Goal: Check status: Check status

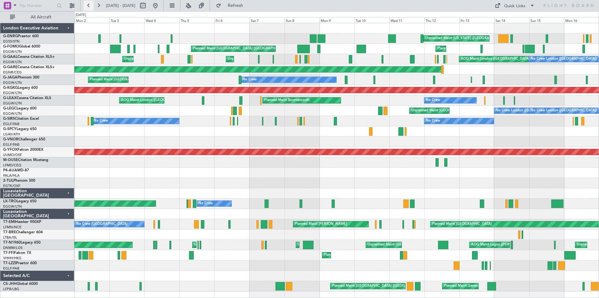
click at [89, 5] on button at bounding box center [89, 6] width 10 height 10
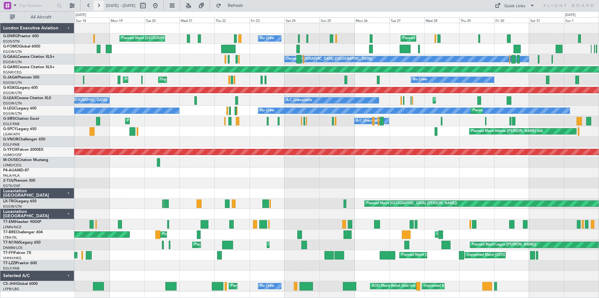
click at [98, 7] on button at bounding box center [99, 6] width 10 height 10
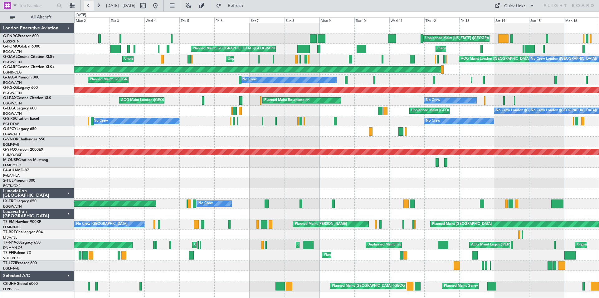
click at [88, 6] on button at bounding box center [89, 6] width 10 height 10
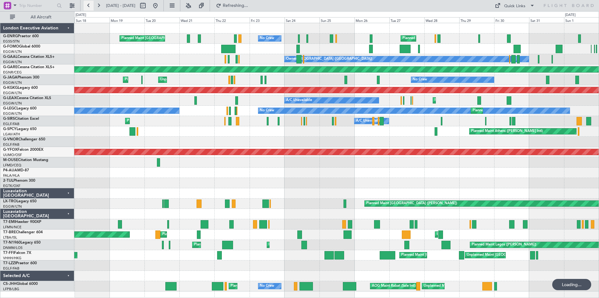
click at [88, 6] on button at bounding box center [89, 6] width 10 height 10
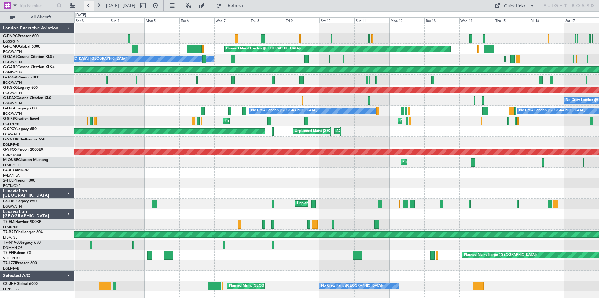
click at [86, 4] on button at bounding box center [89, 6] width 10 height 10
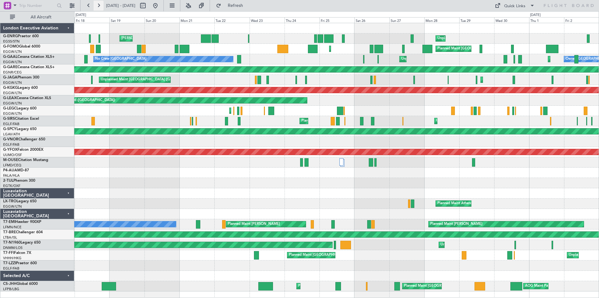
click at [99, 6] on button at bounding box center [99, 6] width 10 height 10
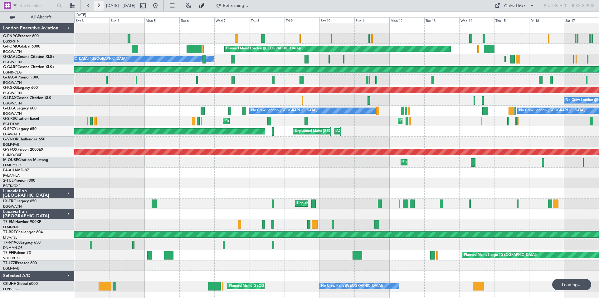
click at [99, 6] on button at bounding box center [99, 6] width 10 height 10
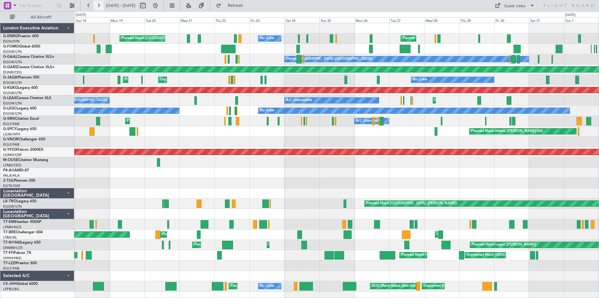
click at [96, 6] on button at bounding box center [99, 6] width 10 height 10
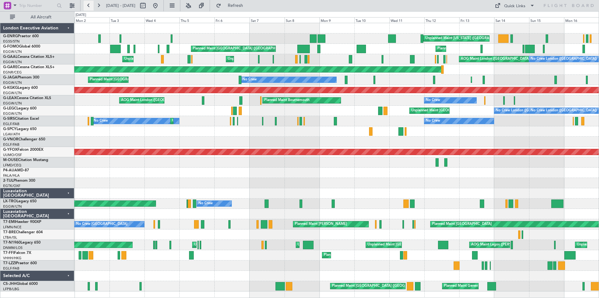
click at [88, 6] on button at bounding box center [89, 6] width 10 height 10
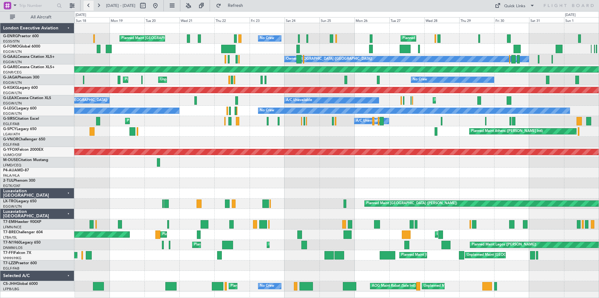
click at [86, 5] on button at bounding box center [89, 6] width 10 height 10
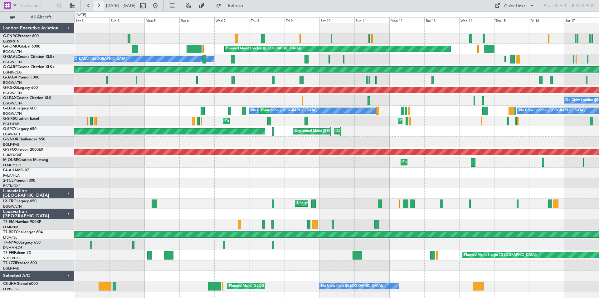
click at [99, 4] on button at bounding box center [99, 6] width 10 height 10
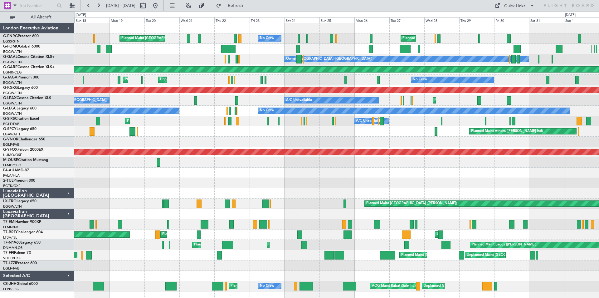
click at [349, 169] on div at bounding box center [336, 172] width 525 height 10
